Goal: Answer question/provide support: Share knowledge or assist other users

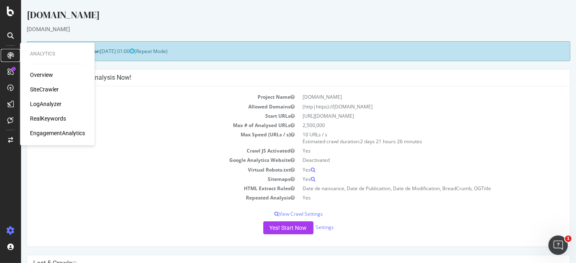
click at [11, 53] on icon at bounding box center [10, 55] width 6 height 6
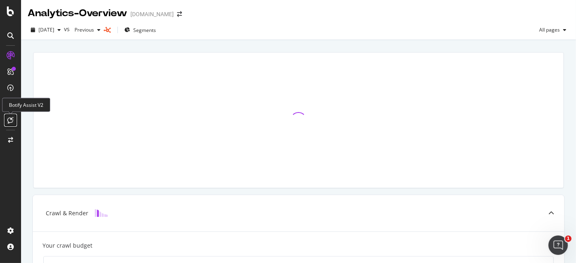
click at [10, 117] on icon at bounding box center [11, 120] width 6 height 6
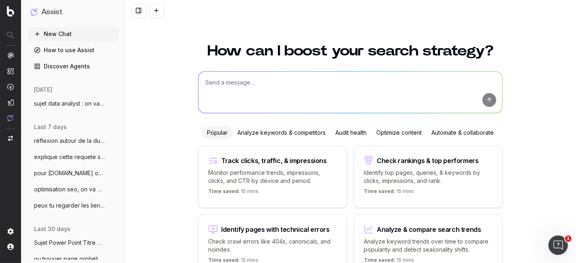
scroll to position [44, 0]
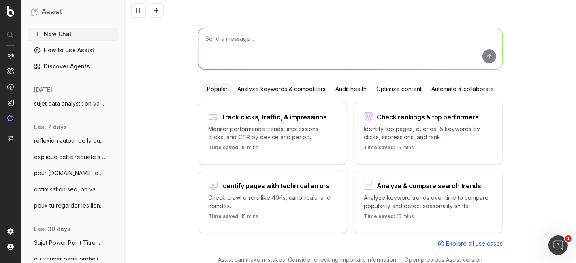
click at [55, 104] on span "sujet data analyst : on va faire un rap" at bounding box center [69, 104] width 71 height 8
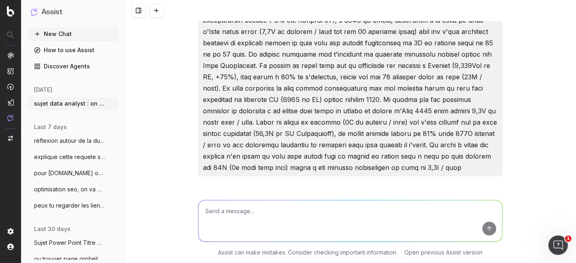
click at [238, 211] on textarea at bounding box center [350, 220] width 304 height 41
paste textarea "Un nombre de visites record sur 2025 avec 273M de visites, une augmentation de …"
type textarea "améliore la fin : Un nombre de visites record sur 2025 avec 273M de visites, un…"
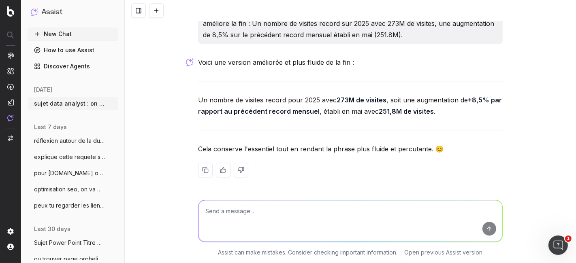
scroll to position [15014, 0]
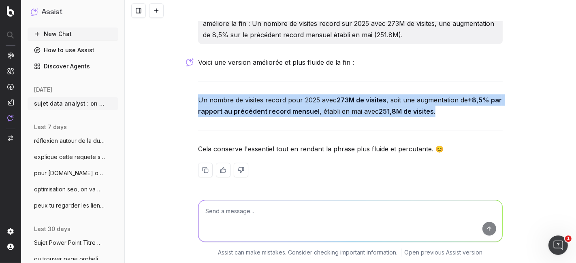
drag, startPoint x: 193, startPoint y: 121, endPoint x: 427, endPoint y: 130, distance: 234.2
copy p "Un nombre de visites record pour 2025 avec 273M de visites , soit une augmentat…"
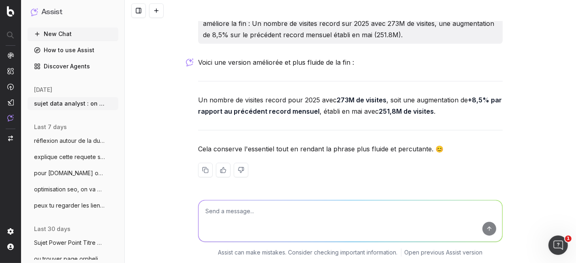
click at [308, 155] on p "Cela conserve l'essentiel tout en rendant la phrase plus fluide et percutante. 😊" at bounding box center [350, 148] width 305 height 11
click at [234, 215] on textarea at bounding box center [350, 220] width 304 height 41
paste textarea "Le mois écoulé enregistre 1,506 milliard de pages vues, soit une progression de…"
type textarea "la 2e phrase : Le mois écoulé enregistre 1,506 milliard de pages vues, soit une…"
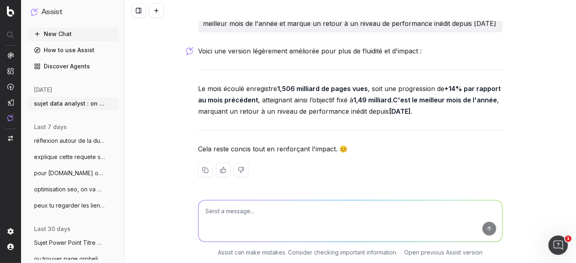
scroll to position [15208, 0]
click at [240, 215] on textarea at bounding box center [350, 220] width 304 height 41
paste textarea "Avec une moyenne de 50,1M de pages vues par jour (+18% vs août 2025) et notamme…"
type textarea "Avec une moyenne de 50,1M de pages vues par jour (+18% vs août 2025) et notamme…"
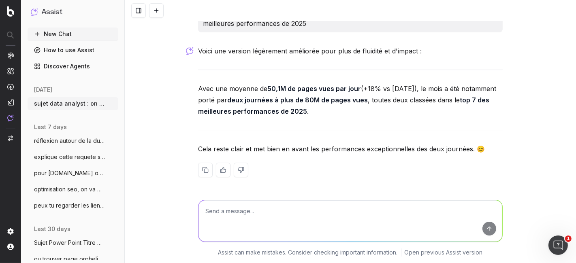
scroll to position [15397, 0]
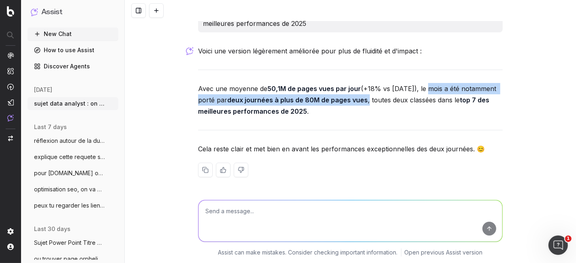
drag, startPoint x: 423, startPoint y: 131, endPoint x: 400, endPoint y: 144, distance: 26.7
click at [400, 117] on p "Avec une moyenne de 50,1M de pages vues par jour (+18% vs août 2025), le mois a…" at bounding box center [350, 100] width 305 height 34
copy p "le mois a été notamment porté par deux journées à plus de 80M de pages vues ,"
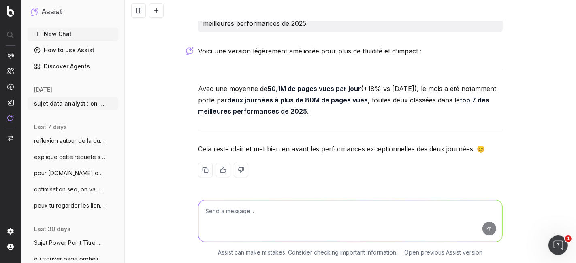
click at [249, 207] on textarea at bounding box center [350, 220] width 304 height 41
paste textarea "Avec 179M de pages vues, le trafic sur les articles gratuits baisse de 4% par r…"
type textarea "Avec 179M de pages vues, le trafic sur les articles gratuits baisse de 4% par r…"
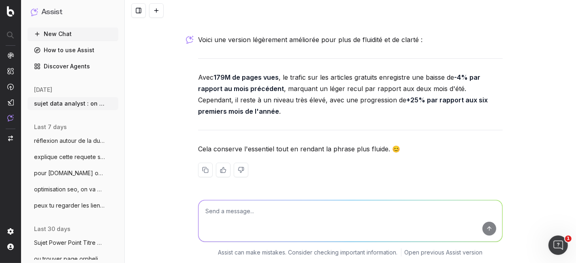
scroll to position [15575, 0]
type textarea "plus court"
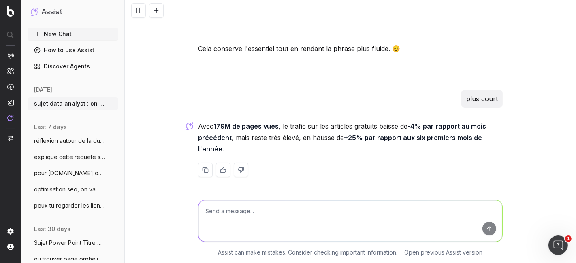
scroll to position [15751, 0]
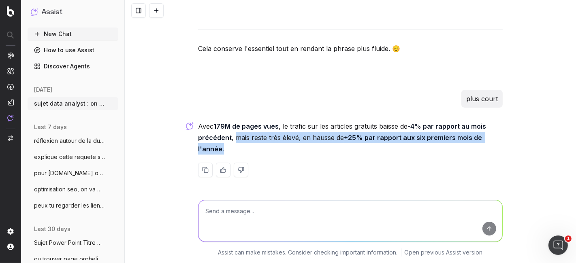
drag, startPoint x: 230, startPoint y: 136, endPoint x: 233, endPoint y: 145, distance: 10.1
click at [233, 145] on p "Avec 179M de pages vues , le trafic sur les articles gratuits baisse de -4% par…" at bounding box center [350, 138] width 305 height 34
copy p "mais reste très élevé, en hausse de +25% par rapport aux six premiers mois de l…"
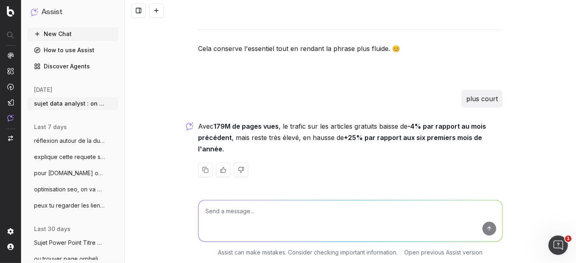
click at [237, 209] on textarea at bounding box center [350, 220] width 304 height 41
paste textarea "Un mois dynamique, avec des records"
type textarea "5 idées de titres : Un mois dynamique, avec des records"
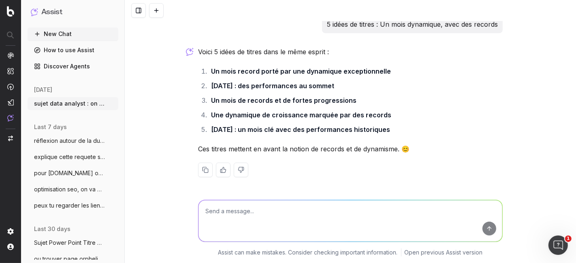
scroll to position [15924, 0]
type textarea "5 autres"
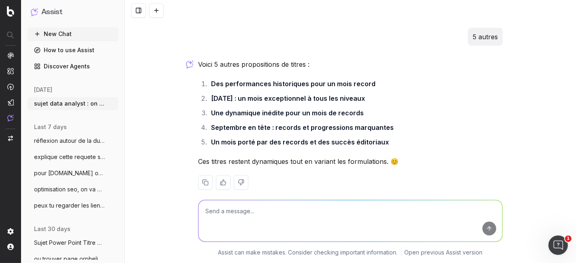
drag, startPoint x: 304, startPoint y: 116, endPoint x: 397, endPoint y: 121, distance: 93.7
copy li "marquée par des records"
click at [240, 222] on textarea at bounding box center [350, 220] width 304 height 41
paste textarea "Un mois dynamique, marquée par des records"
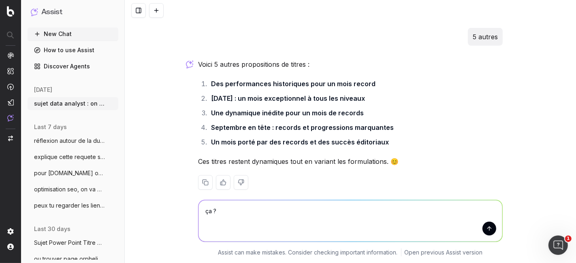
type textarea "ça ? Un mois dynamique, marquée par des records"
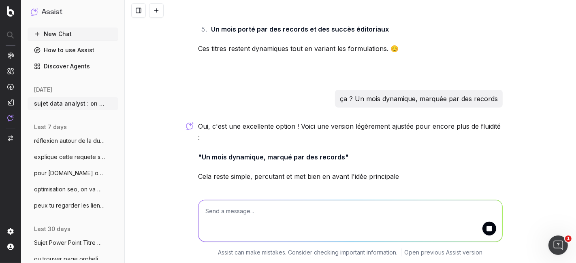
scroll to position [16190, 0]
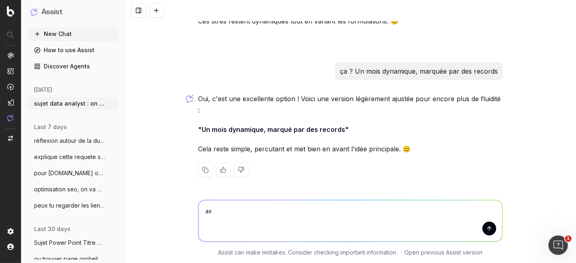
type textarea "a"
paste textarea "Le trafic en provenance des réseaux sociaux est de 2,5M de visites, soit une ba…"
type textarea "tourne mieux la bonne perf de fin : Le trafic en provenance des réseaux sociaux…"
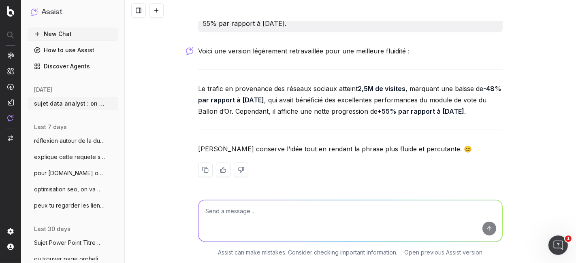
scroll to position [16384, 0]
click at [233, 209] on textarea at bounding box center [350, 220] width 304 height 41
type textarea "5 mieux que "il affiche""
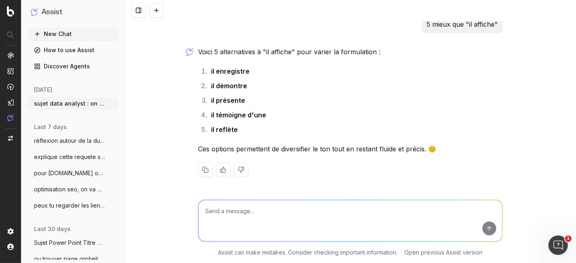
scroll to position [16429, 0]
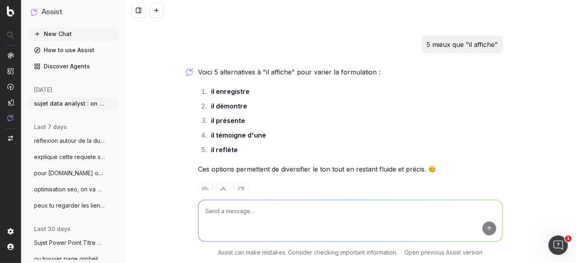
click at [239, 209] on textarea at bounding box center [350, 220] width 304 height 41
type textarea "cependant, on note"
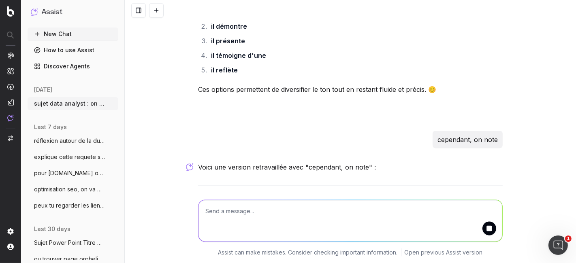
scroll to position [16464, 0]
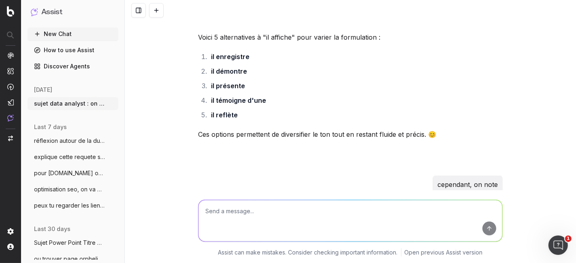
drag, startPoint x: 240, startPoint y: 56, endPoint x: 502, endPoint y: 79, distance: 263.5
click at [502, 79] on div "Pour le rapport de septembre 2025, nous allons suivre une structure similaire à…" at bounding box center [350, 131] width 451 height 263
copy p "Le trafic en provenance des réseaux sociaux atteint 2,5M de visites , marquant …"
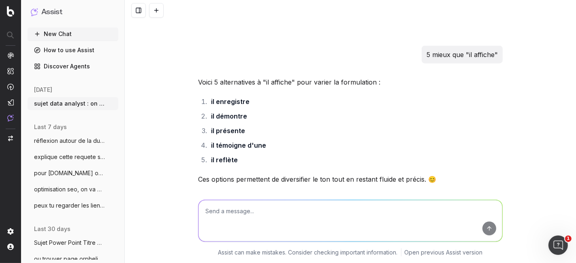
click at [189, 108] on div "Pour le rapport de septembre 2025, nous allons suivre une structure similaire à…" at bounding box center [350, 131] width 451 height 263
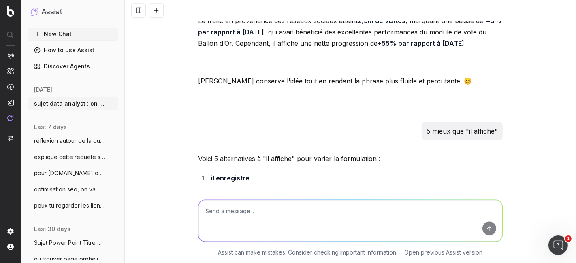
scroll to position [16329, 0]
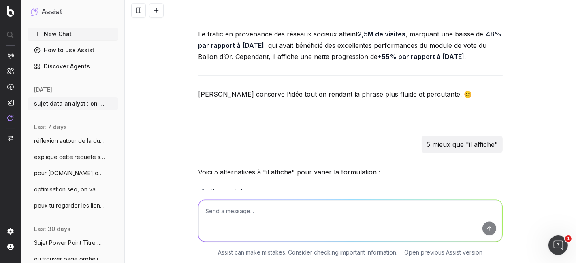
drag, startPoint x: 300, startPoint y: 122, endPoint x: 307, endPoint y: 90, distance: 33.1
copy p "Le trafic en provenance des réseaux sociaux est de 2,5M de visites, soit une ba…"
